Goal: Find specific page/section: Find specific page/section

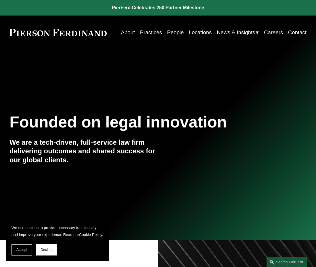
click at [126, 31] on link "About" at bounding box center [128, 32] width 14 height 11
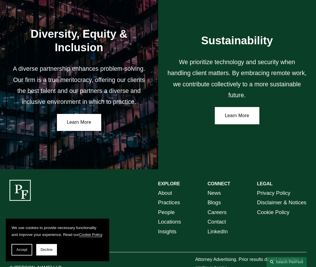
scroll to position [848, 0]
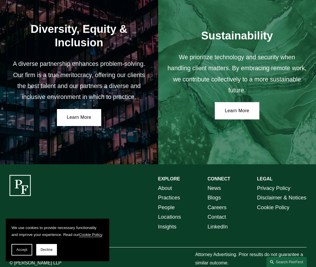
click at [171, 202] on link "People" at bounding box center [166, 207] width 17 height 10
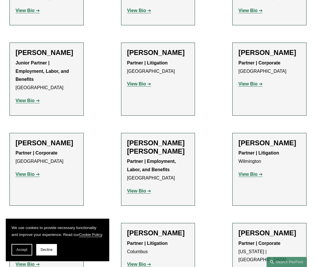
scroll to position [1236, 0]
